Goal: Task Accomplishment & Management: Manage account settings

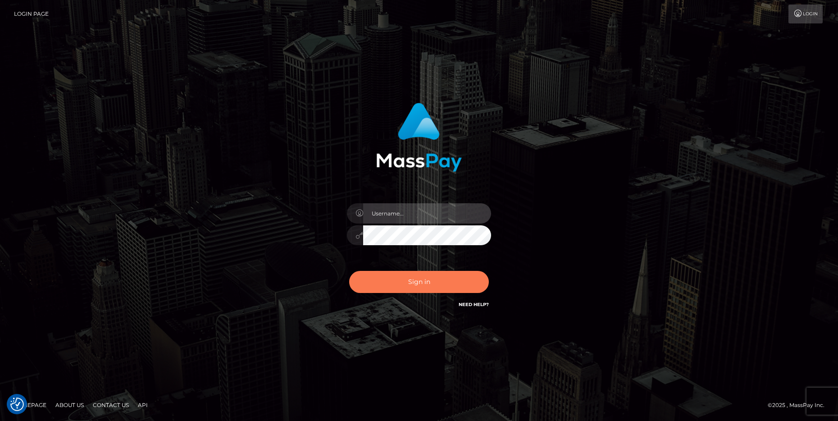
type input "cheli"
click at [383, 287] on button "Sign in" at bounding box center [419, 282] width 140 height 22
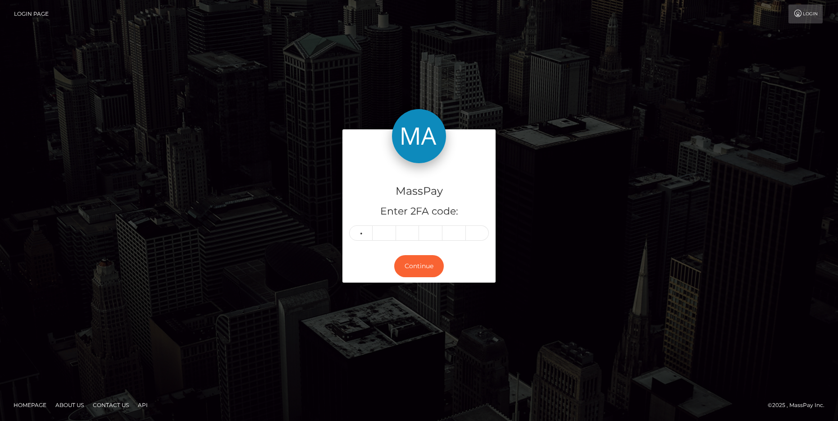
type input "0"
type input "8"
type input "1"
type input "5"
type input "7"
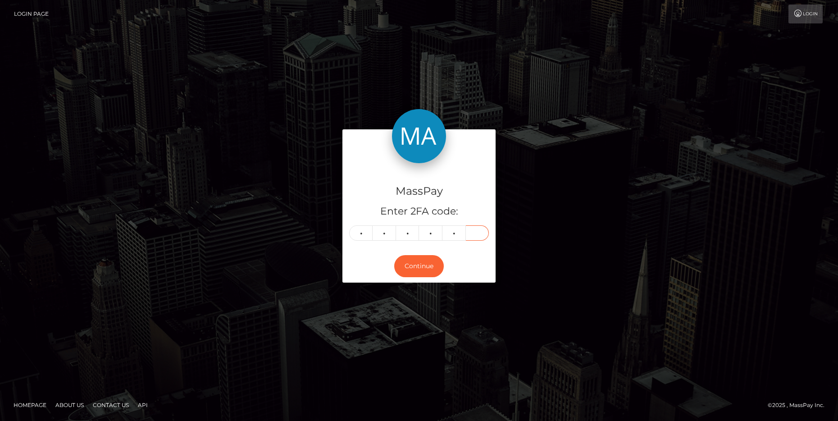
type input "1"
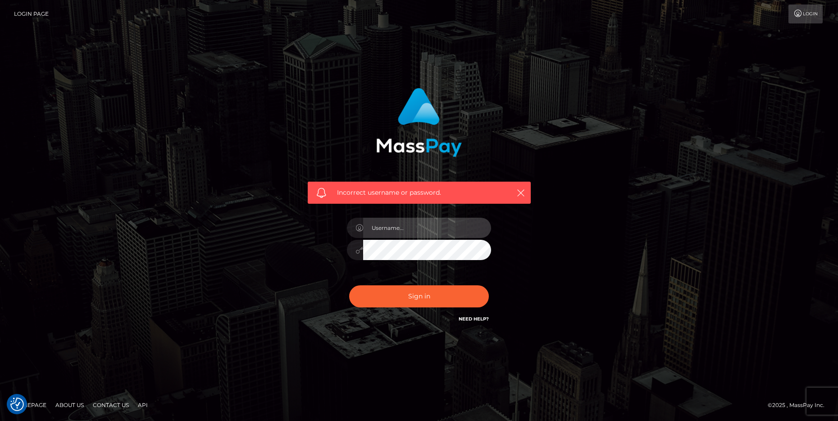
type input "cheli"
click at [410, 236] on input "cheli" at bounding box center [427, 228] width 128 height 20
click at [330, 246] on div "Incorrect username or password. cheli" at bounding box center [419, 206] width 237 height 250
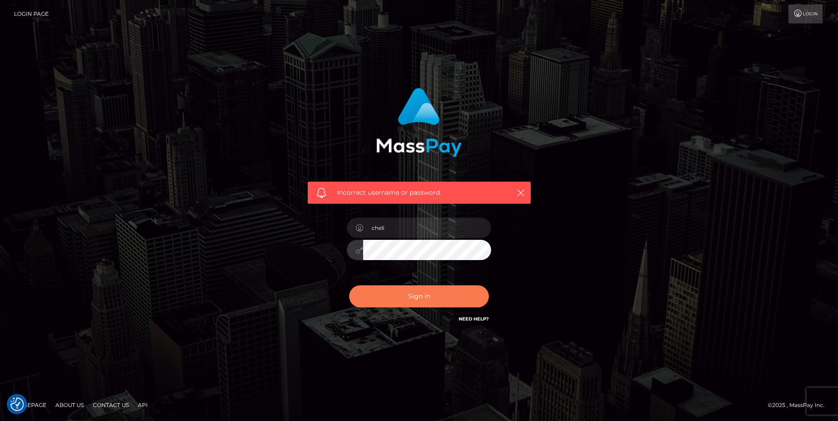
click at [384, 297] on button "Sign in" at bounding box center [419, 296] width 140 height 22
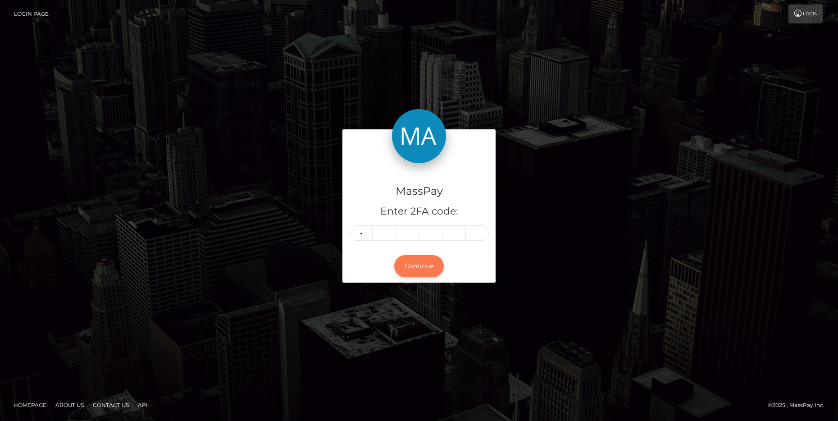
type input "7"
type input "8"
type input "7"
type input "2"
type input "8"
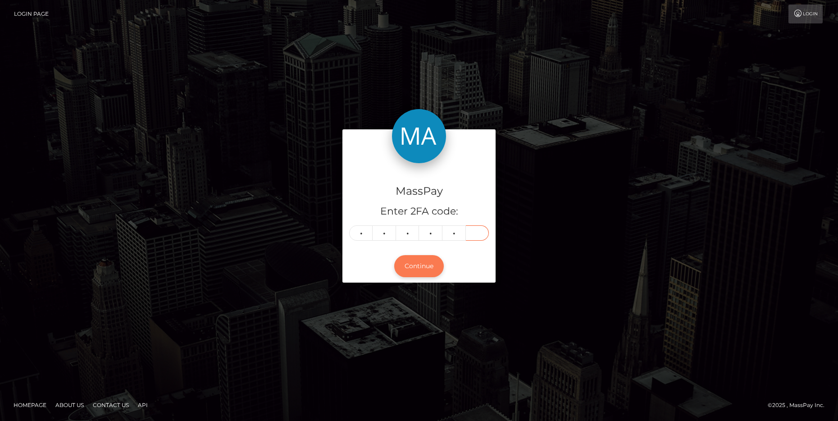
type input "2"
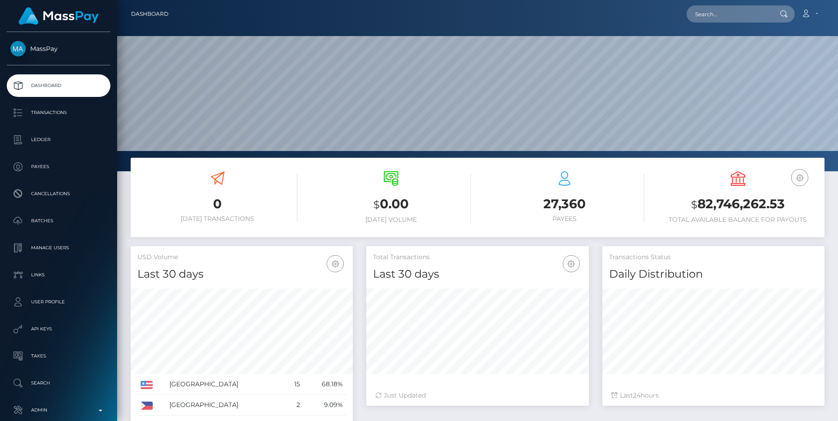
scroll to position [159, 222]
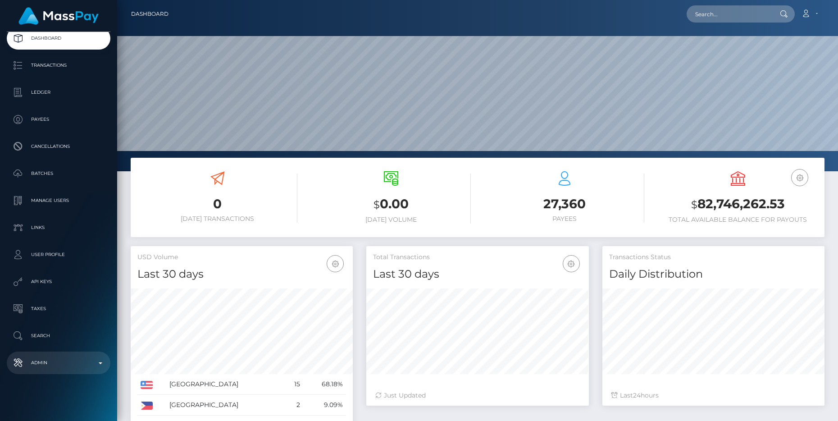
click at [82, 363] on p "Admin" at bounding box center [58, 363] width 96 height 14
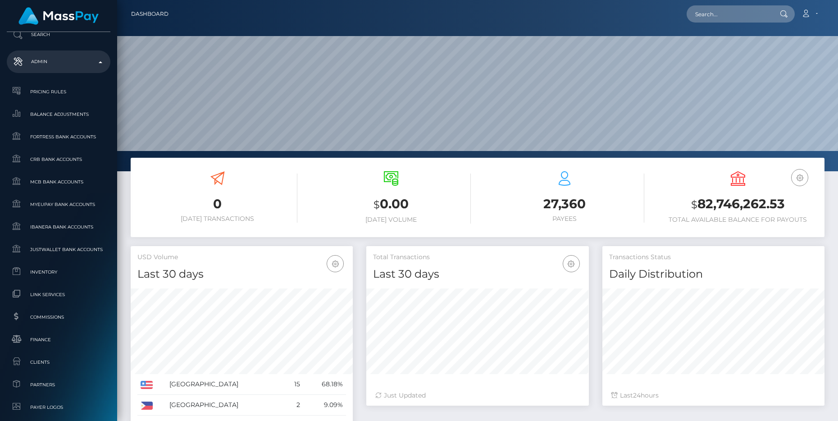
scroll to position [369, 0]
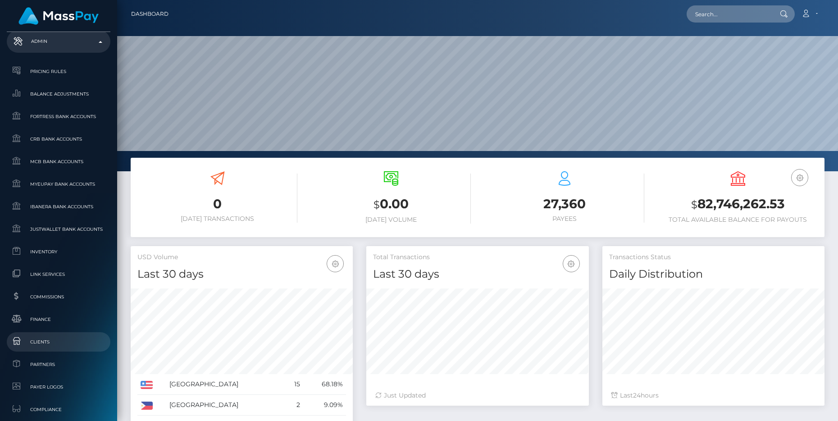
click at [47, 342] on span "Clients" at bounding box center [58, 342] width 96 height 10
click at [46, 342] on span "Clients" at bounding box center [58, 342] width 96 height 10
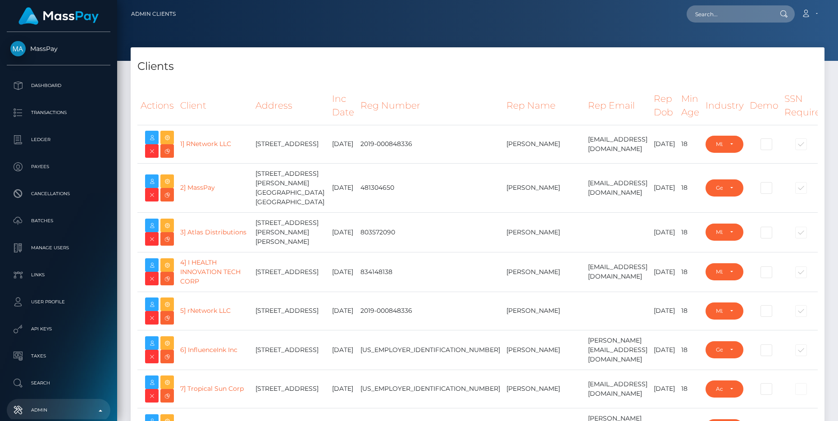
select select "223"
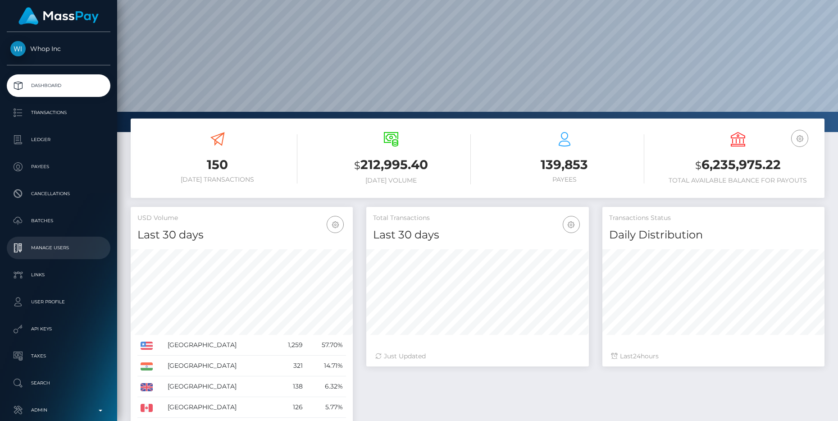
scroll to position [32, 0]
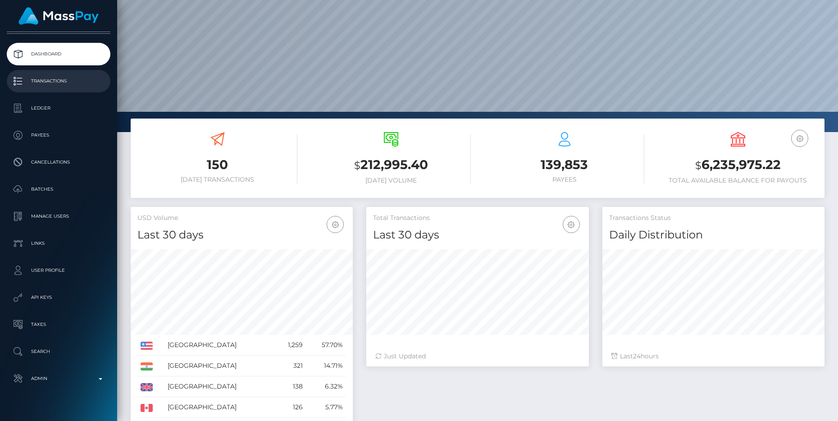
click at [46, 80] on p "Transactions" at bounding box center [58, 81] width 96 height 14
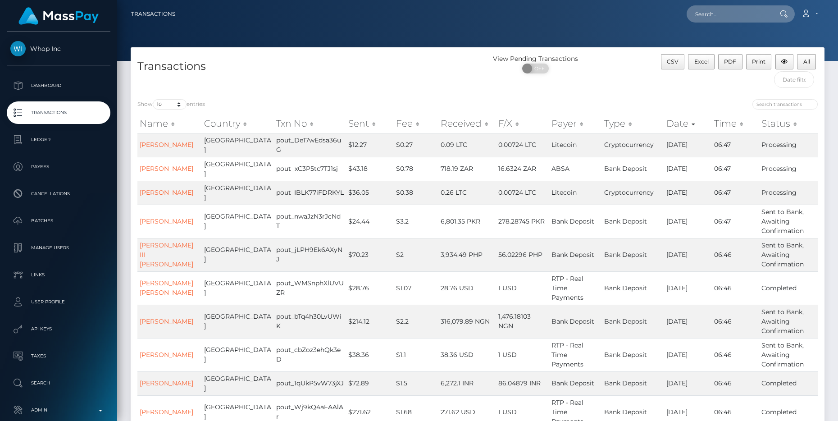
click at [346, 124] on th "Sent" at bounding box center [370, 123] width 48 height 18
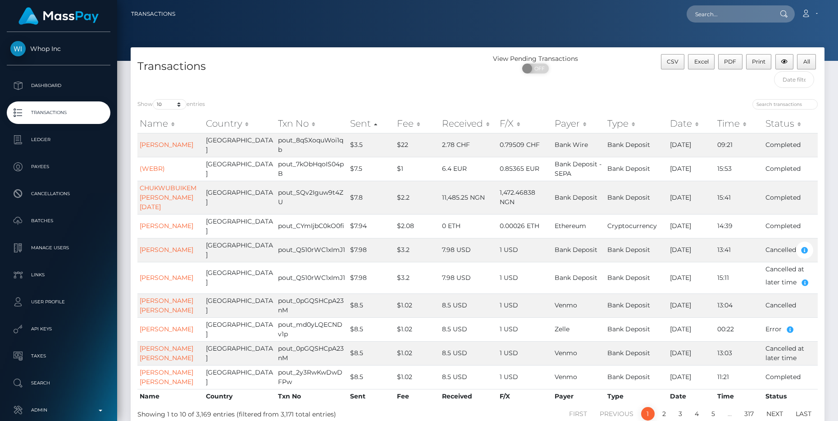
click at [348, 124] on th "Sent" at bounding box center [371, 123] width 47 height 18
